Goal: Find specific page/section: Find specific page/section

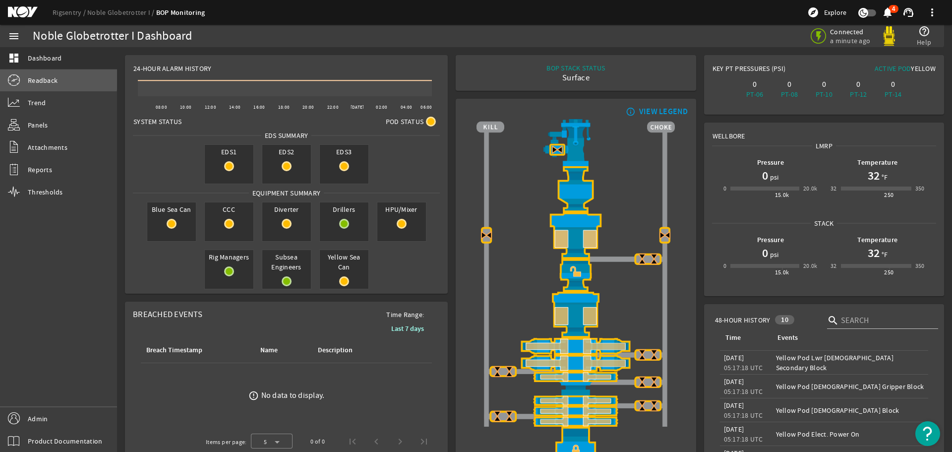
click at [39, 77] on span "Readback" at bounding box center [43, 80] width 30 height 10
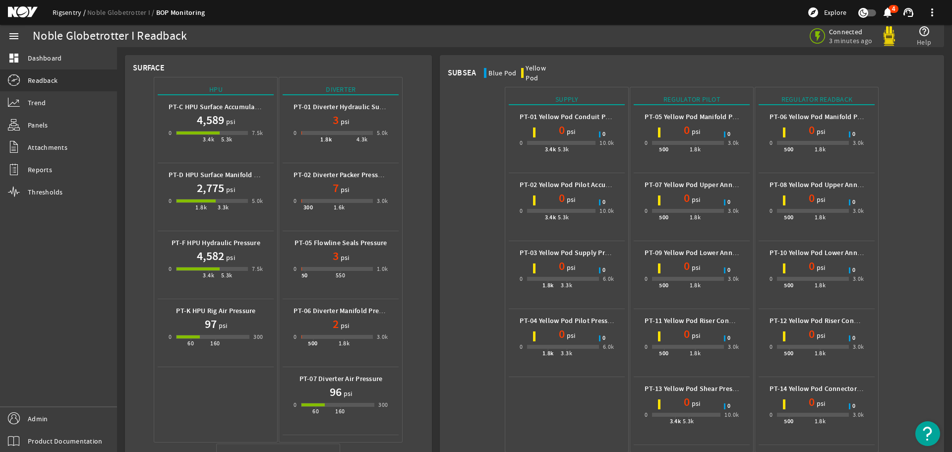
click at [64, 9] on link "Rigsentry" at bounding box center [70, 12] width 35 height 9
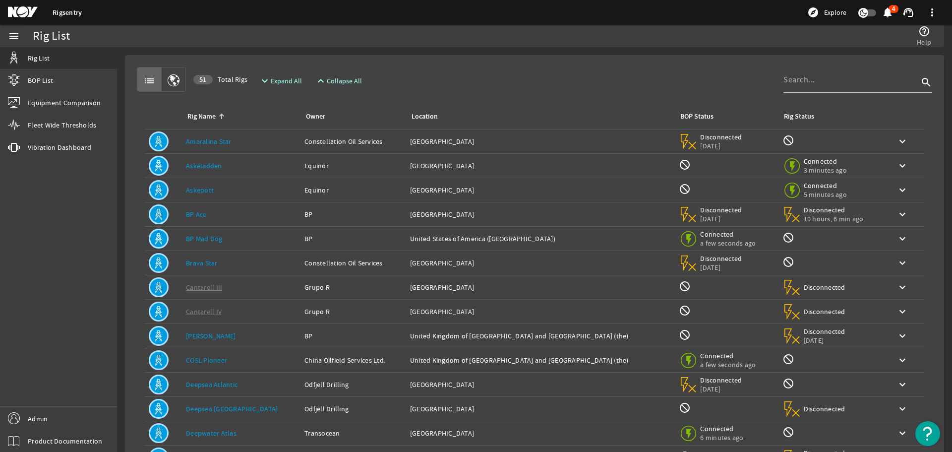
click at [20, 7] on mat-icon at bounding box center [30, 12] width 45 height 12
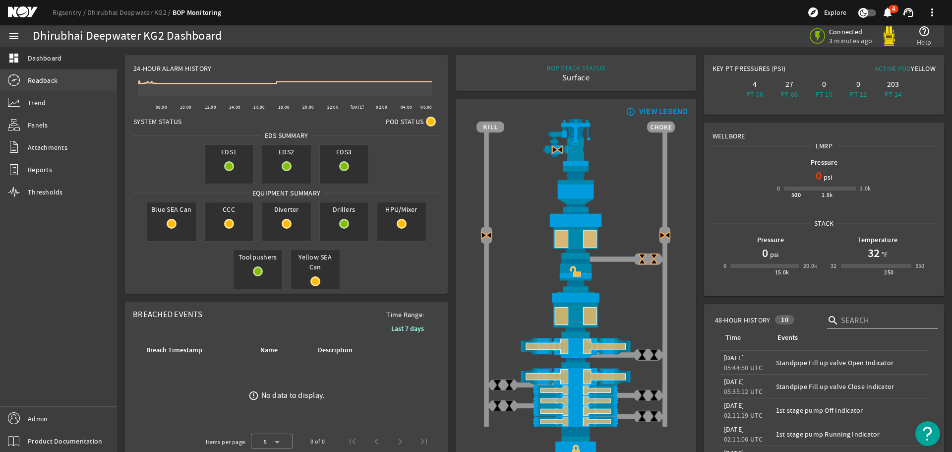
click at [49, 79] on span "Readback" at bounding box center [43, 80] width 30 height 10
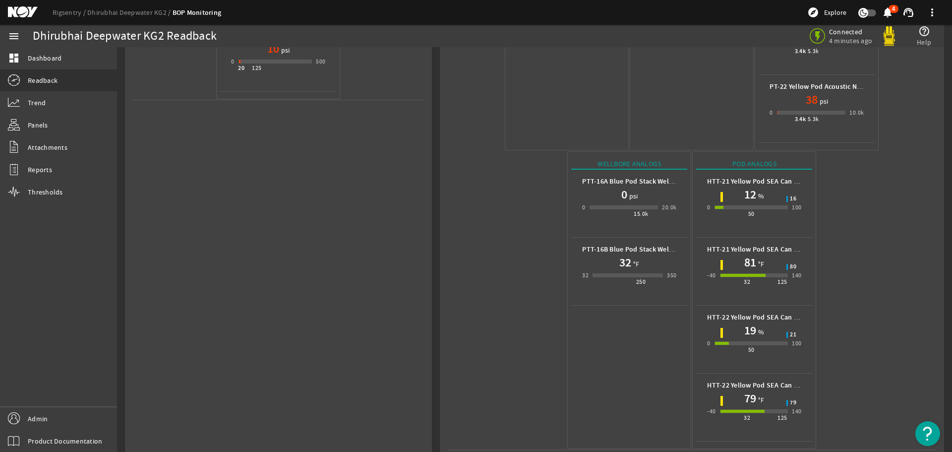
scroll to position [510, 0]
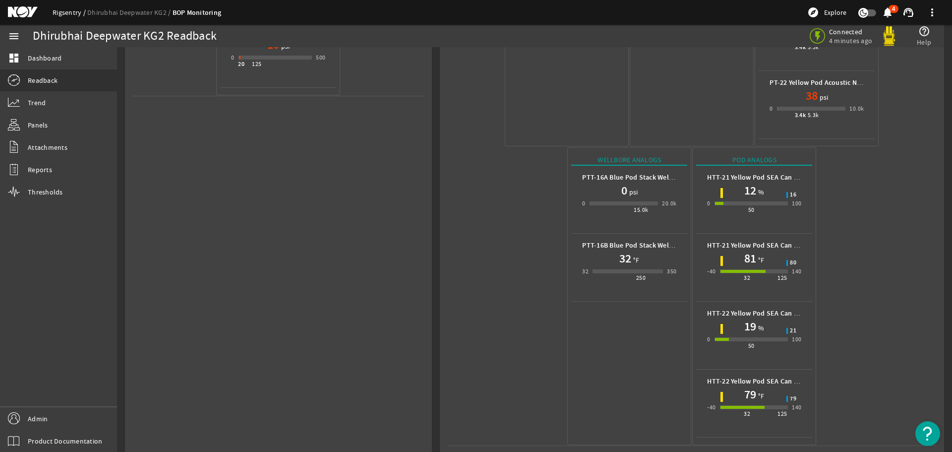
click at [65, 12] on link "Rigsentry" at bounding box center [70, 12] width 35 height 9
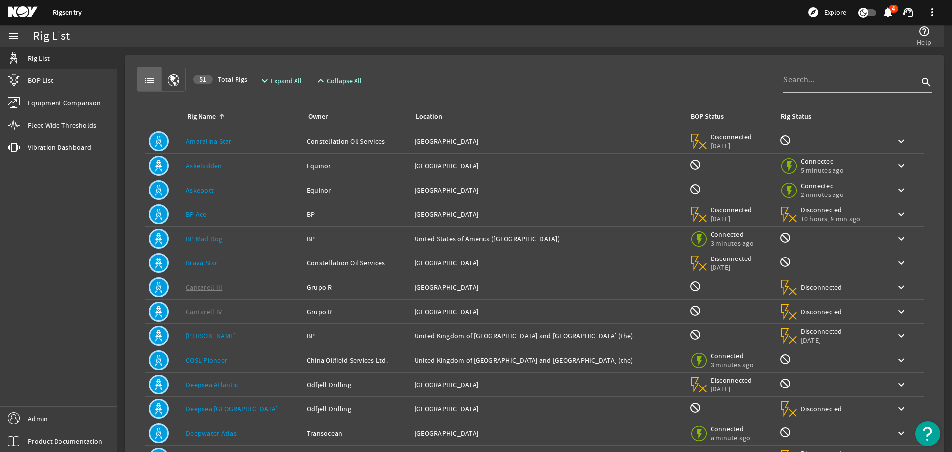
click at [24, 6] on mat-icon at bounding box center [30, 12] width 45 height 12
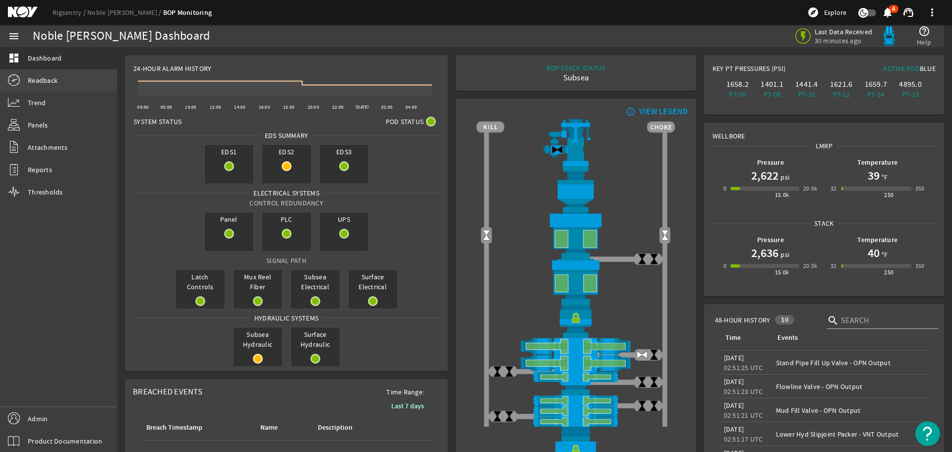
click at [62, 77] on link "Readback" at bounding box center [58, 80] width 117 height 22
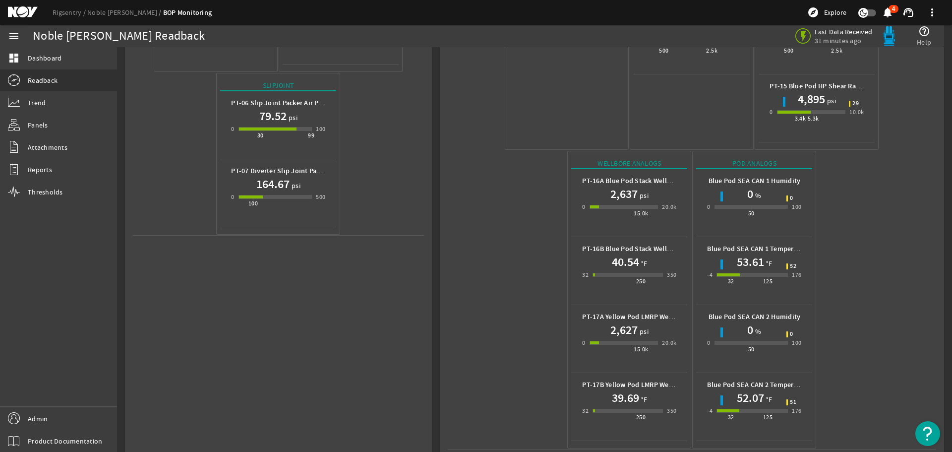
scroll to position [374, 0]
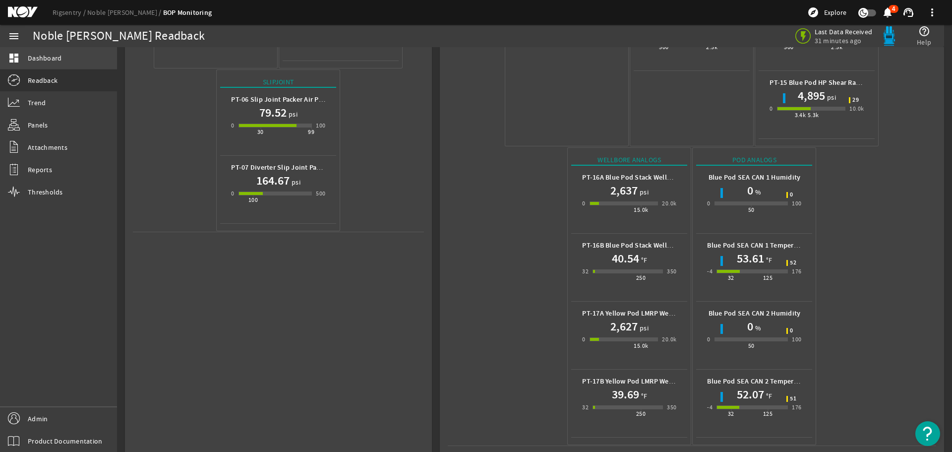
click at [48, 55] on span "Dashboard" at bounding box center [45, 58] width 34 height 10
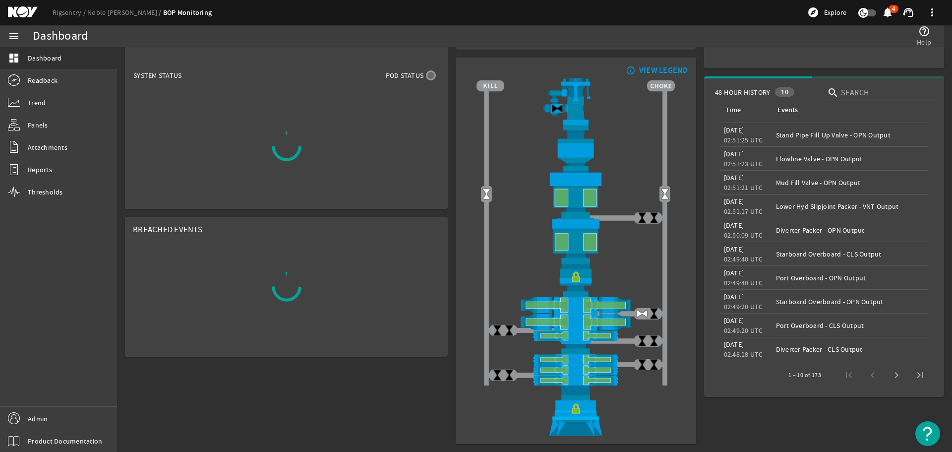
scroll to position [46, 0]
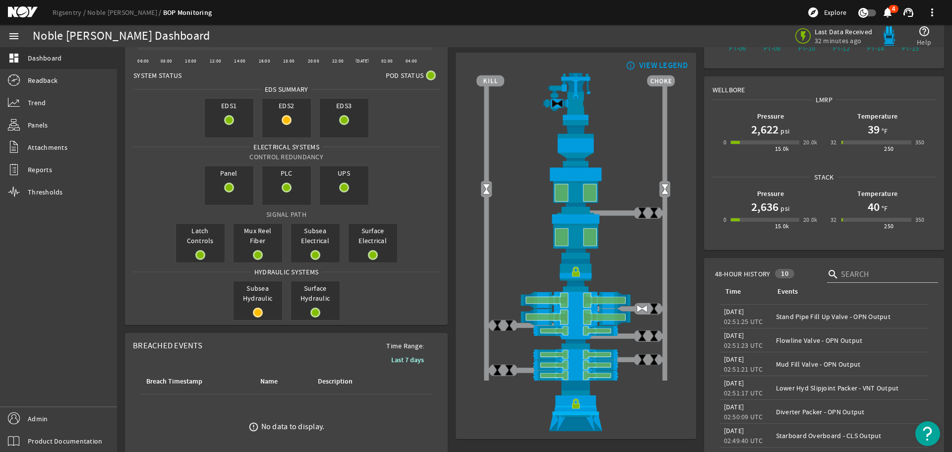
click at [20, 11] on mat-icon at bounding box center [30, 12] width 45 height 12
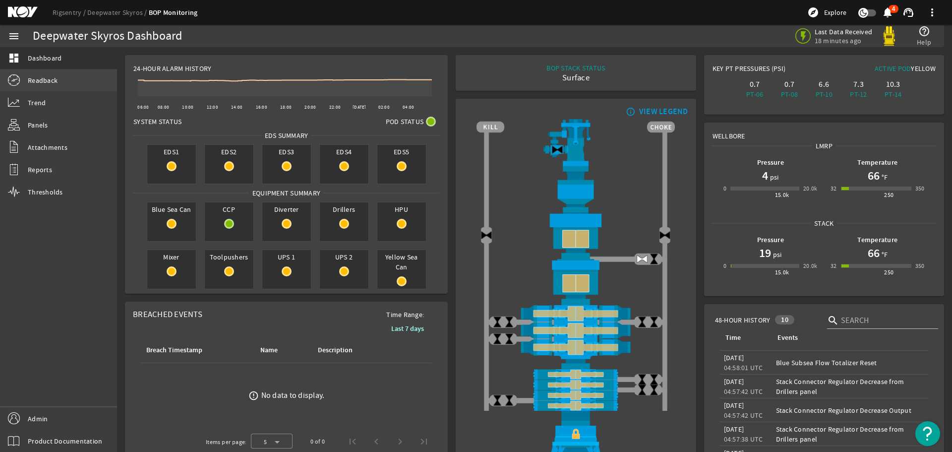
click at [29, 80] on span "Readback" at bounding box center [43, 80] width 30 height 10
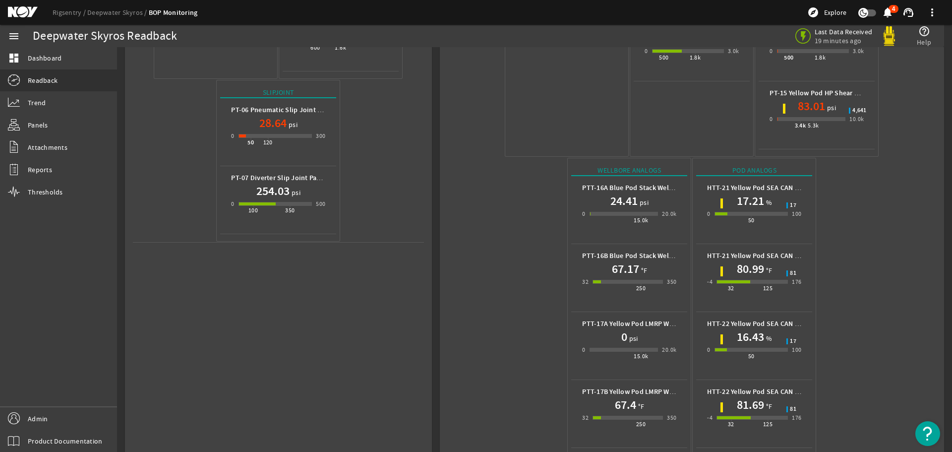
scroll to position [374, 0]
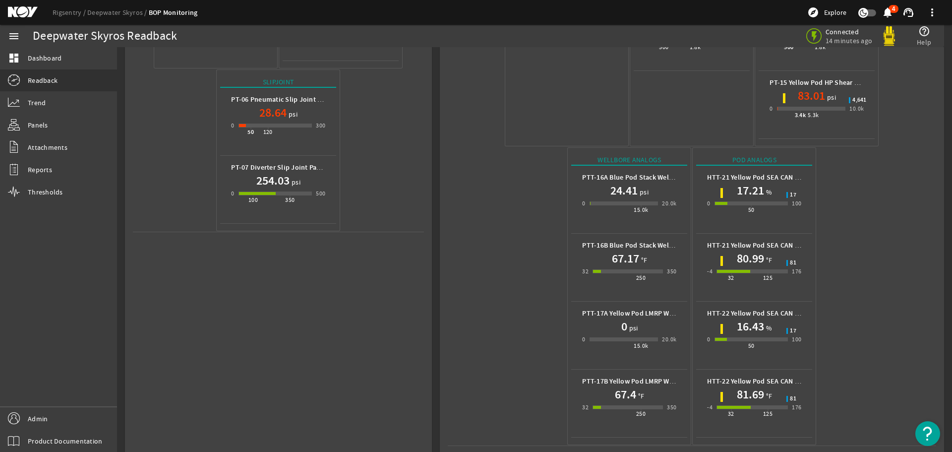
click at [17, 13] on mat-icon at bounding box center [30, 12] width 45 height 12
